Goal: Task Accomplishment & Management: Use online tool/utility

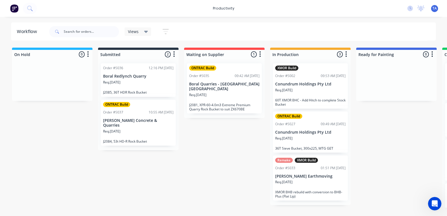
click at [408, 11] on div "No new notifications [PERSON_NAME] all as read Test mentioned you in a message …" at bounding box center [425, 8] width 44 height 8
click at [410, 10] on icon at bounding box center [411, 9] width 6 height 6
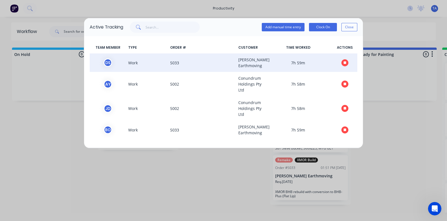
click at [348, 61] on button "button" at bounding box center [345, 62] width 7 height 7
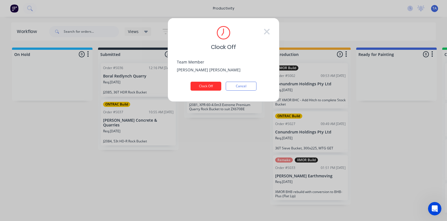
click at [206, 86] on button "Clock Off" at bounding box center [206, 86] width 31 height 9
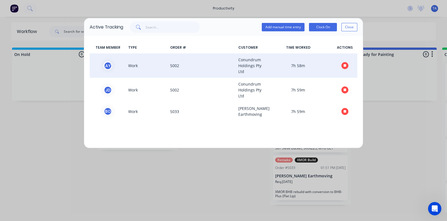
click at [344, 67] on icon "button" at bounding box center [345, 65] width 3 height 3
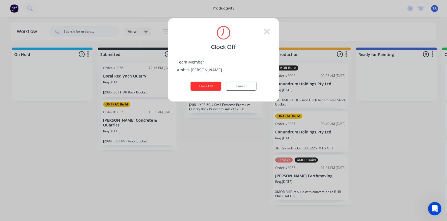
click at [202, 89] on button "Clock Off" at bounding box center [206, 86] width 31 height 9
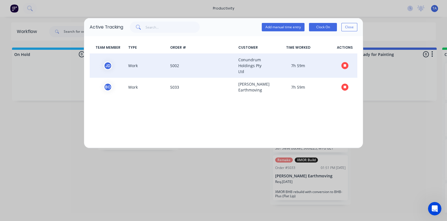
click at [346, 67] on icon "button" at bounding box center [345, 65] width 3 height 3
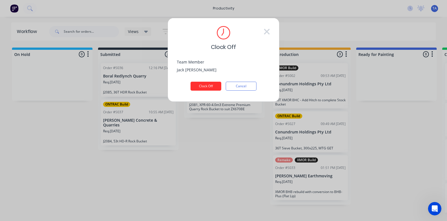
click at [215, 83] on button "Clock Off" at bounding box center [206, 86] width 31 height 9
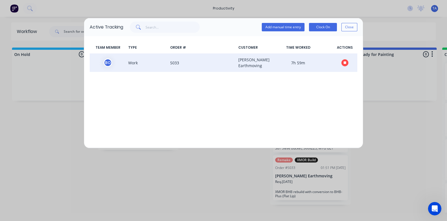
click at [346, 63] on icon "button" at bounding box center [345, 62] width 3 height 3
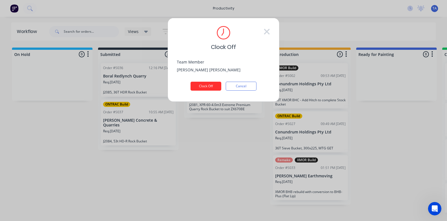
click at [198, 85] on button "Clock Off" at bounding box center [206, 86] width 31 height 9
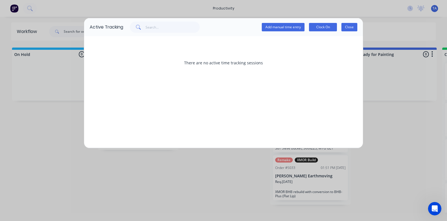
click at [354, 27] on button "Close" at bounding box center [350, 27] width 16 height 8
